Goal: Find contact information: Find contact information

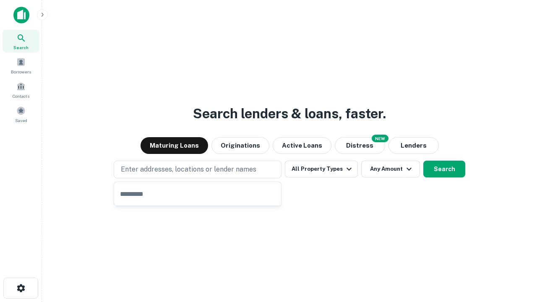
type input "**********"
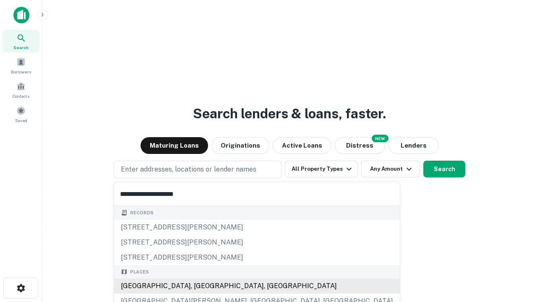
click at [200, 286] on div "[GEOGRAPHIC_DATA], [GEOGRAPHIC_DATA], [GEOGRAPHIC_DATA]" at bounding box center [257, 285] width 286 height 15
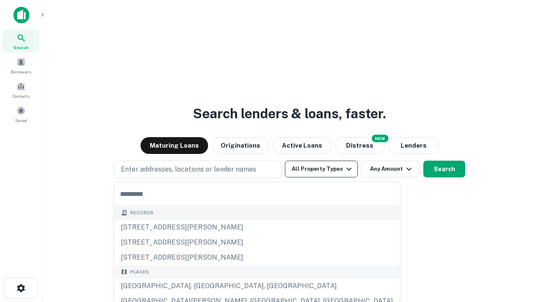
click at [321, 169] on button "All Property Types" at bounding box center [321, 169] width 73 height 17
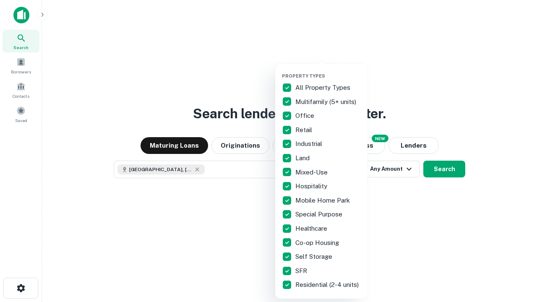
click at [328, 70] on button "button" at bounding box center [328, 70] width 92 height 0
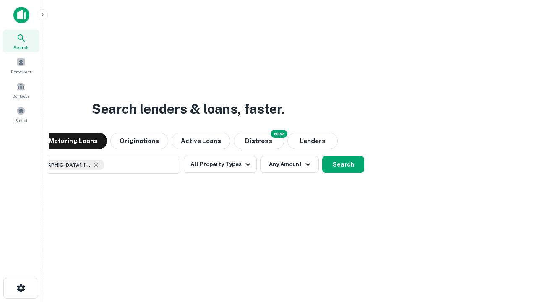
scroll to position [13, 0]
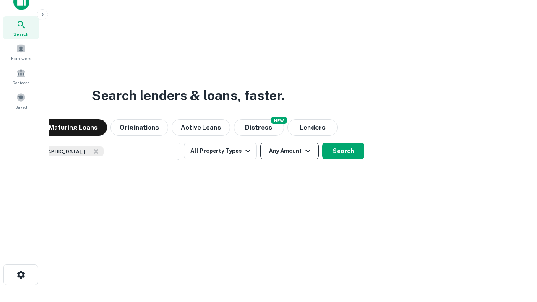
click at [260, 143] on button "Any Amount" at bounding box center [289, 151] width 59 height 17
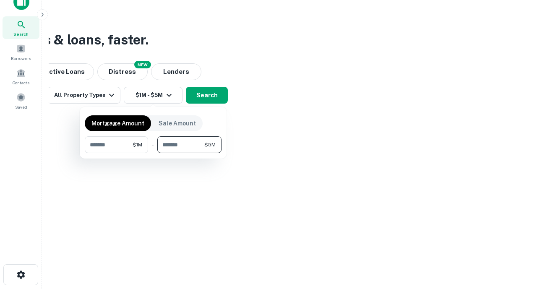
type input "*******"
click at [153, 153] on button "button" at bounding box center [153, 153] width 137 height 0
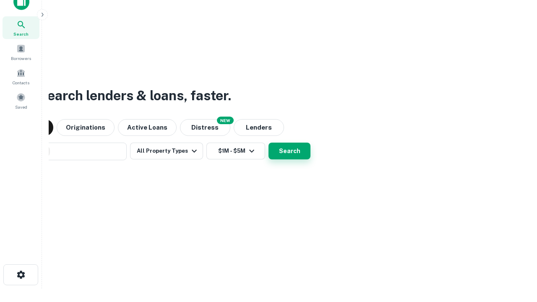
click at [268, 143] on button "Search" at bounding box center [289, 151] width 42 height 17
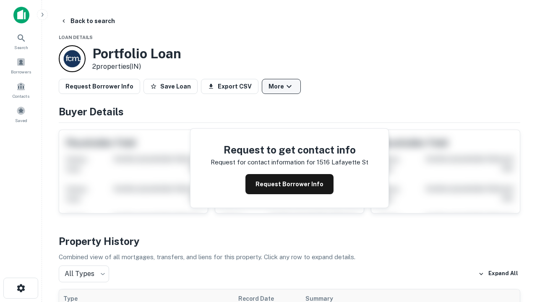
click at [281, 86] on button "More" at bounding box center [281, 86] width 39 height 15
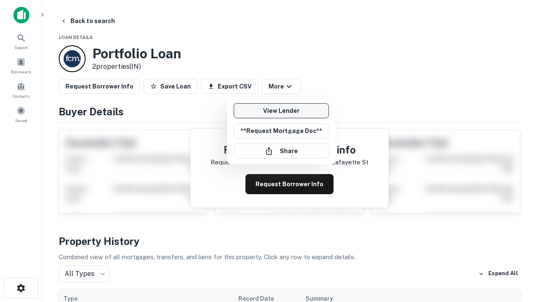
click at [281, 111] on link "View Lender" at bounding box center [281, 110] width 95 height 15
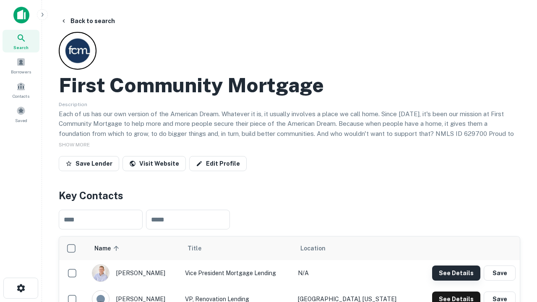
click at [456, 273] on button "See Details" at bounding box center [456, 272] width 48 height 15
click at [21, 288] on icon "button" at bounding box center [21, 288] width 10 height 10
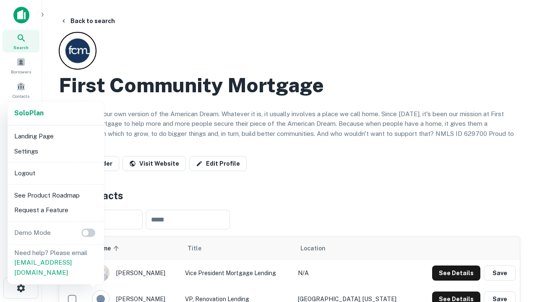
click at [55, 173] on li "Logout" at bounding box center [56, 173] width 90 height 15
